Goal: Task Accomplishment & Management: Manage account settings

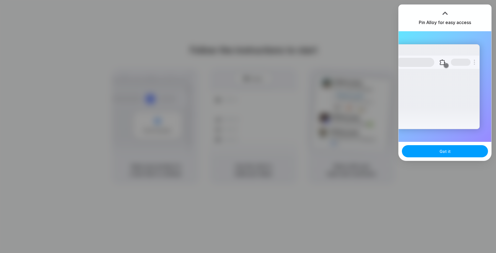
click at [444, 151] on span "Got it" at bounding box center [445, 152] width 11 height 6
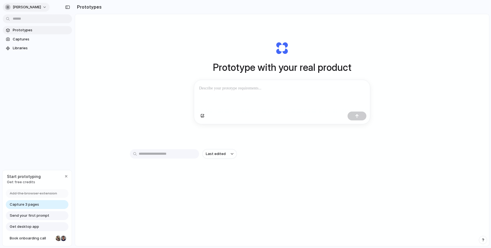
click at [36, 7] on button "[PERSON_NAME]" at bounding box center [26, 7] width 47 height 9
click at [25, 48] on span "Sign out" at bounding box center [20, 46] width 15 height 6
